Goal: Information Seeking & Learning: Compare options

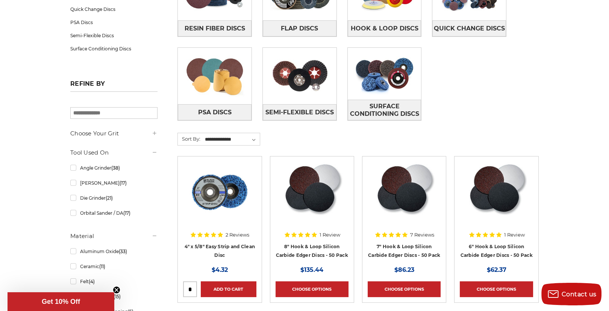
scroll to position [181, 0]
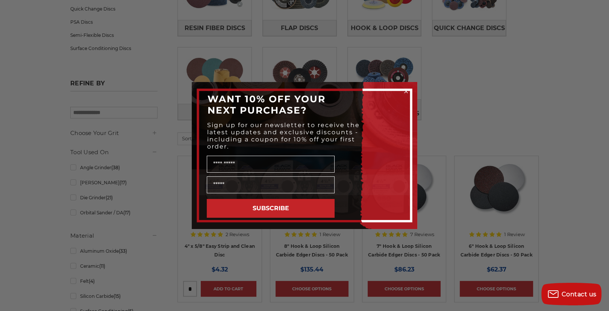
click at [407, 90] on icon "Close dialog" at bounding box center [406, 91] width 3 height 3
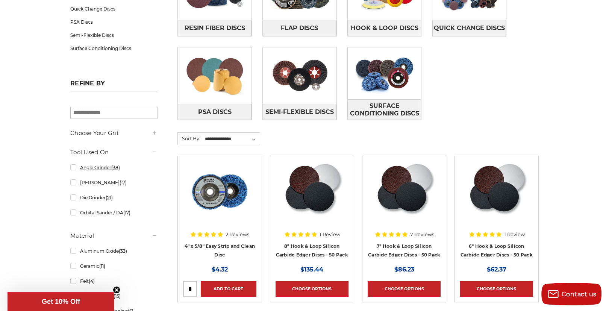
click at [73, 167] on link "Angle Grinder (38)" at bounding box center [113, 167] width 87 height 13
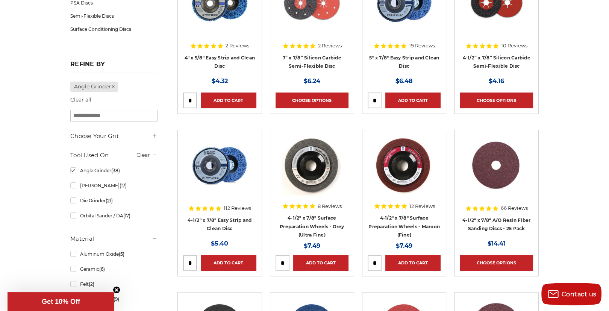
scroll to position [241, 0]
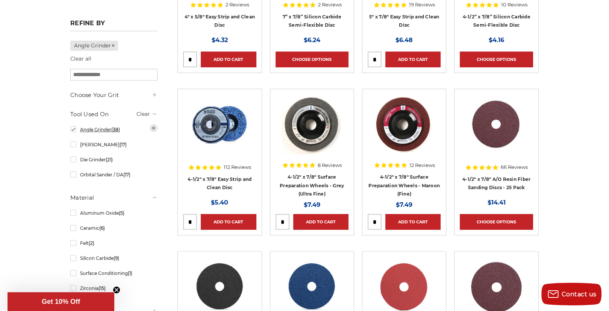
click at [73, 129] on link "Angle Grinder (38)" at bounding box center [113, 129] width 87 height 13
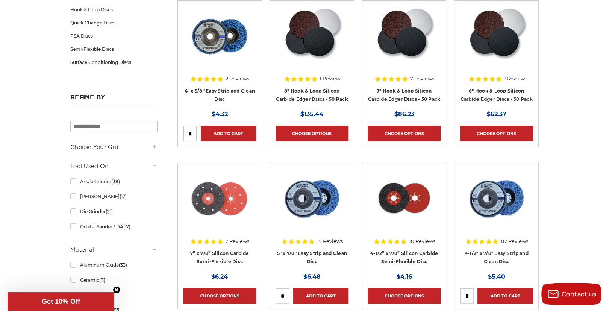
scroll to position [181, 0]
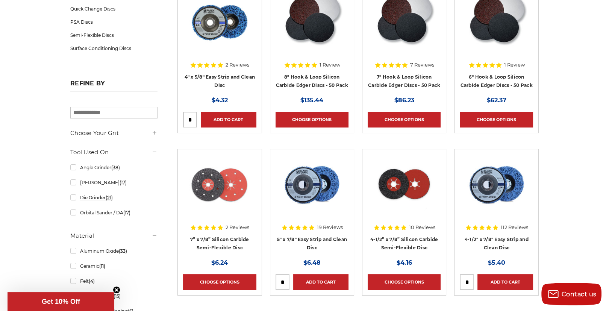
click at [73, 197] on link "Die Grinder (21)" at bounding box center [113, 197] width 87 height 13
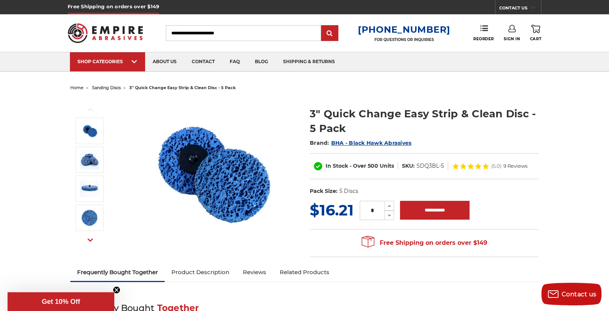
click at [89, 235] on button "Next" at bounding box center [90, 240] width 18 height 16
